Goal: Find specific page/section: Find specific page/section

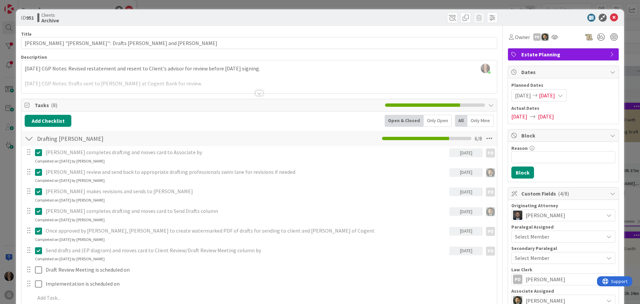
scroll to position [267, 0]
click at [610, 17] on icon at bounding box center [614, 18] width 8 height 8
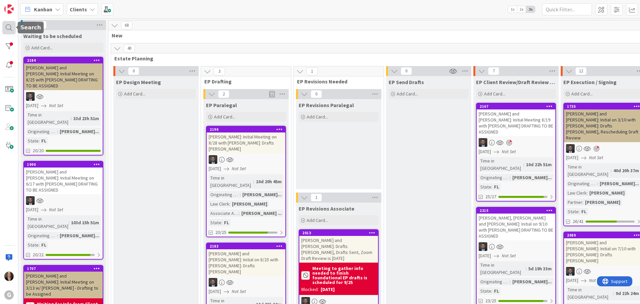
click at [8, 28] on div at bounding box center [8, 27] width 13 height 13
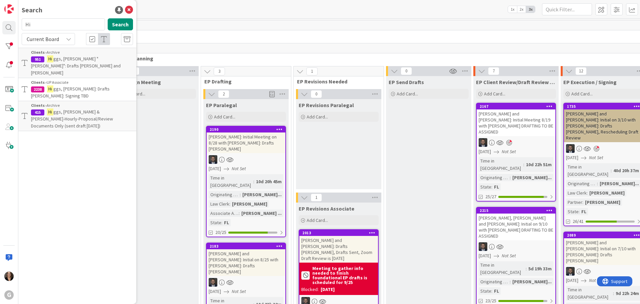
type input "H"
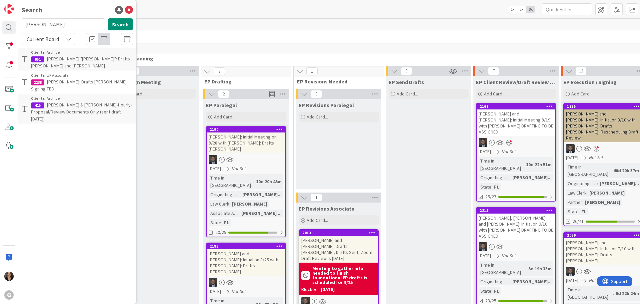
type input "[PERSON_NAME]"
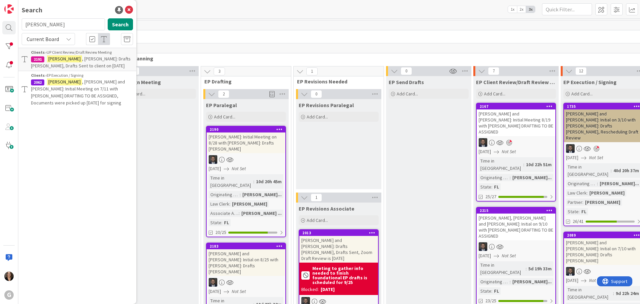
click at [82, 60] on span ", [PERSON_NAME]: Drafts [PERSON_NAME], Drafts Sent to client on [DATE]" at bounding box center [81, 62] width 100 height 13
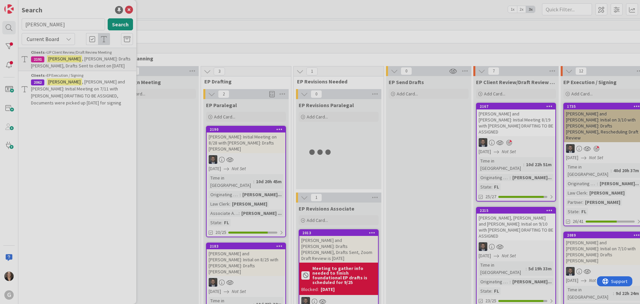
click at [82, 60] on div at bounding box center [320, 152] width 640 height 304
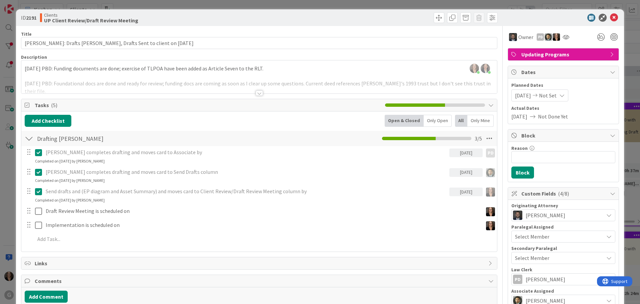
click at [118, 198] on div "Send drafts and (EP diagram and Asset Summary) and moves card to Client Review/…" at bounding box center [259, 194] width 475 height 18
click at [610, 18] on icon at bounding box center [614, 18] width 8 height 8
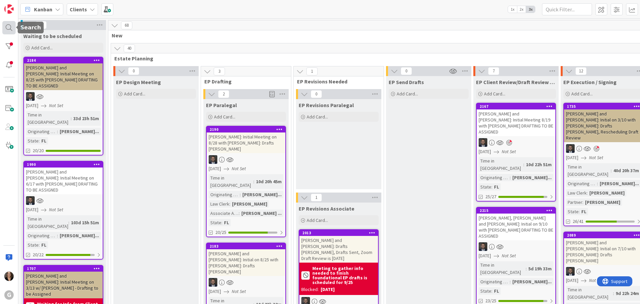
click at [9, 25] on div at bounding box center [8, 27] width 13 height 13
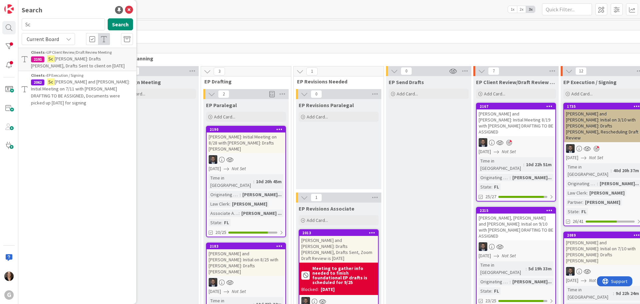
type input "S"
type input "[PERSON_NAME]"
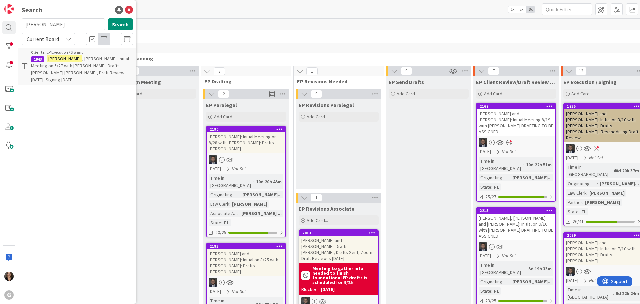
click at [83, 67] on span ", [PERSON_NAME]: Initial Meeting on 5/27 with [PERSON_NAME]: Drafts [PERSON_NAM…" at bounding box center [80, 69] width 98 height 27
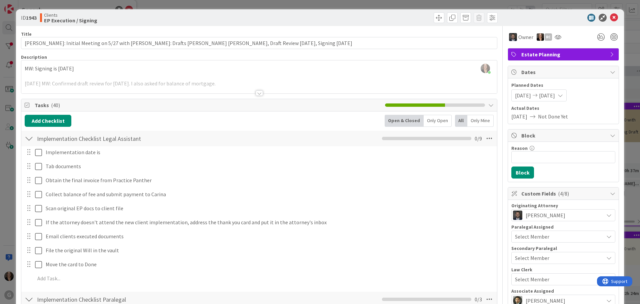
click at [256, 93] on div at bounding box center [259, 92] width 7 height 5
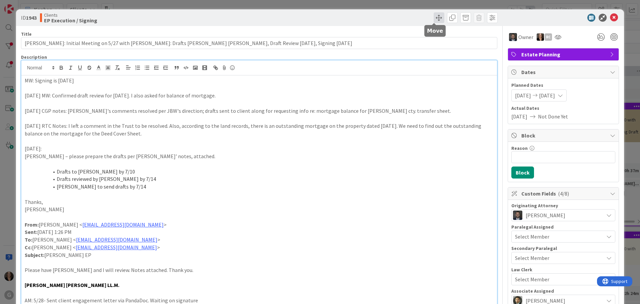
click at [435, 16] on span at bounding box center [439, 17] width 11 height 11
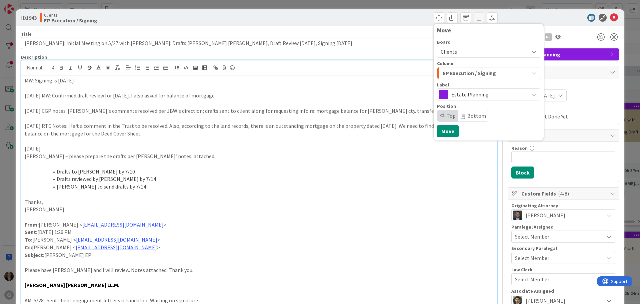
click at [338, 173] on li "Drafts to [PERSON_NAME] by 7/10" at bounding box center [263, 172] width 461 height 8
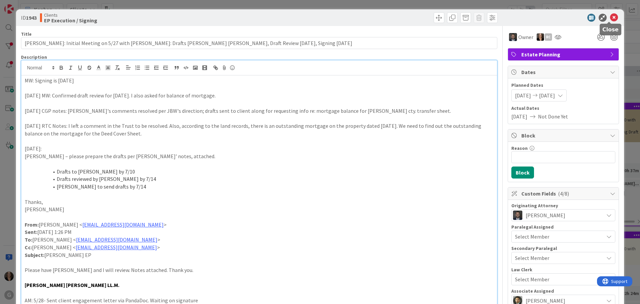
click at [611, 18] on icon at bounding box center [614, 18] width 8 height 8
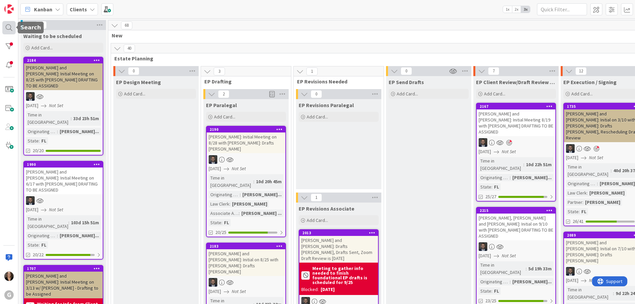
click at [8, 27] on div at bounding box center [8, 27] width 13 height 13
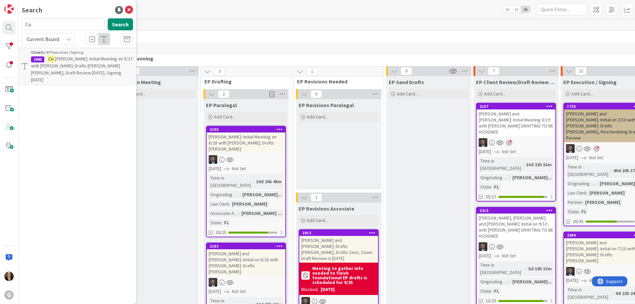
type input "C"
type input "[PERSON_NAME]"
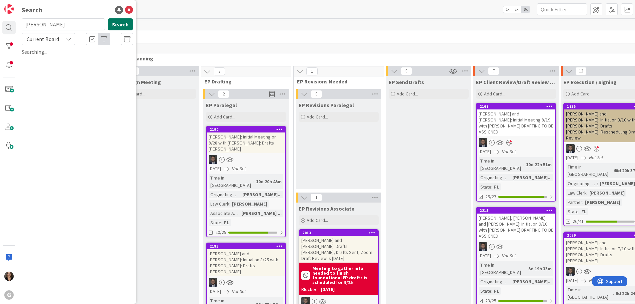
click at [124, 25] on button "Search" at bounding box center [120, 24] width 25 height 12
click at [118, 23] on button "Search" at bounding box center [120, 24] width 25 height 12
click at [45, 26] on input "[PERSON_NAME]" at bounding box center [63, 24] width 83 height 12
click at [119, 25] on button "Search" at bounding box center [120, 24] width 25 height 12
click at [120, 25] on button "Search" at bounding box center [120, 24] width 25 height 12
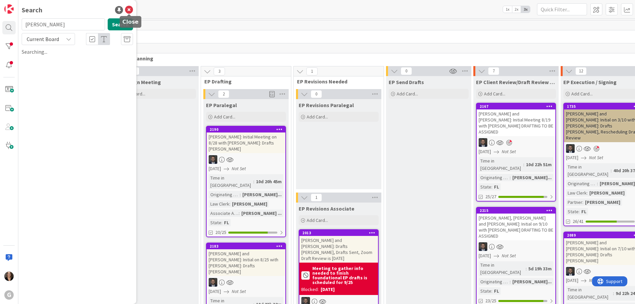
click at [129, 10] on icon at bounding box center [129, 10] width 8 height 8
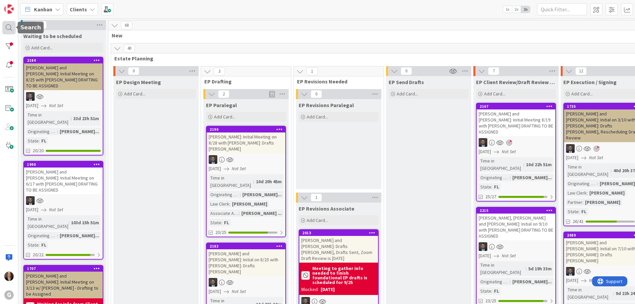
click at [8, 27] on div at bounding box center [8, 27] width 13 height 13
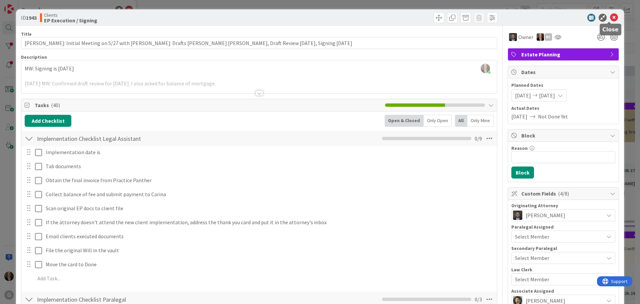
click at [610, 19] on icon at bounding box center [614, 18] width 8 height 8
